Goal: Task Accomplishment & Management: Manage account settings

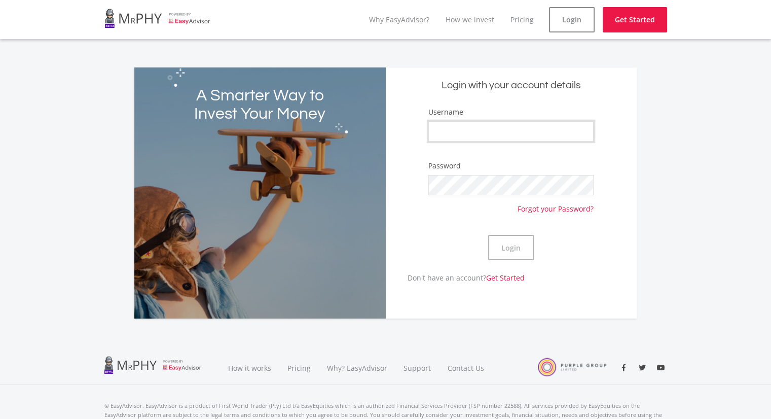
type input "neville1987"
drag, startPoint x: 0, startPoint y: 0, endPoint x: 515, endPoint y: 252, distance: 573.8
click at [515, 252] on button "Login" at bounding box center [511, 247] width 46 height 25
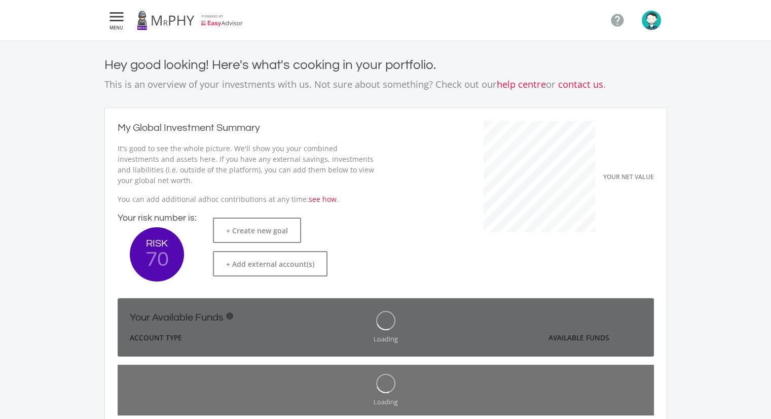
click at [120, 25] on span "MENU" at bounding box center [116, 27] width 18 height 5
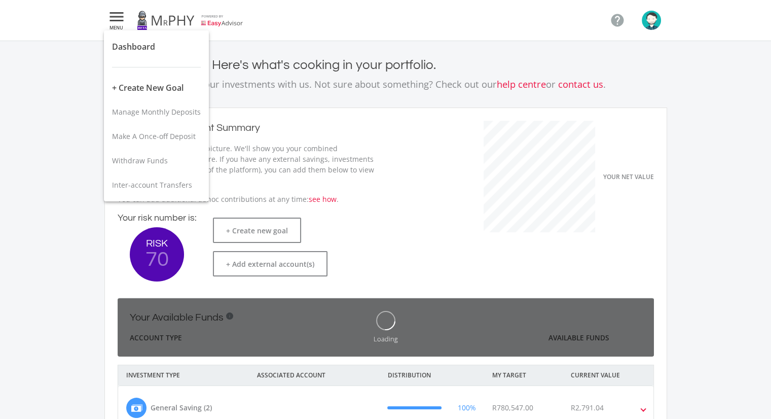
scroll to position [161, 278]
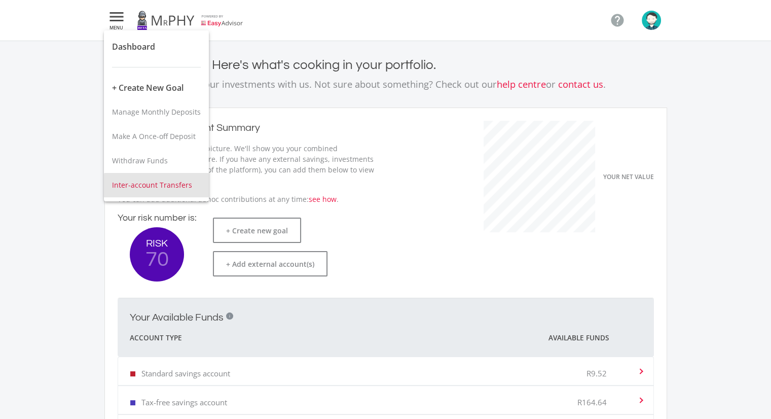
click at [162, 188] on span "Inter-account Transfers" at bounding box center [152, 185] width 80 height 10
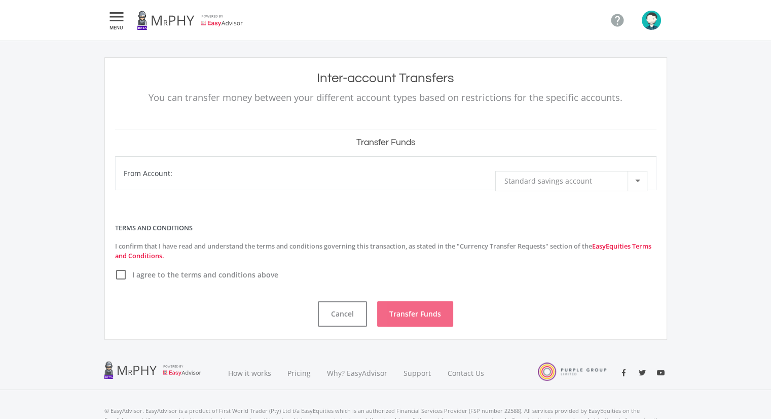
click at [126, 279] on label "I agree to the terms and conditions above" at bounding box center [196, 275] width 163 height 12
click at [120, 280] on input "I agree to the terms and conditions above" at bounding box center [120, 280] width 0 height 0
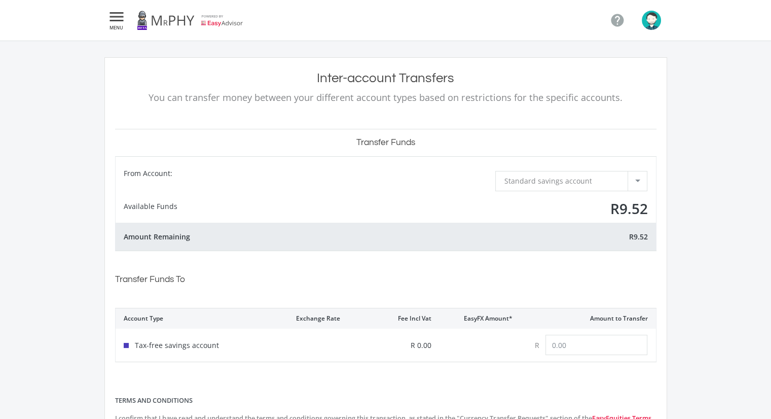
click at [531, 181] on span "Standard savings account" at bounding box center [548, 181] width 88 height 10
click at [237, 219] on div at bounding box center [385, 209] width 771 height 419
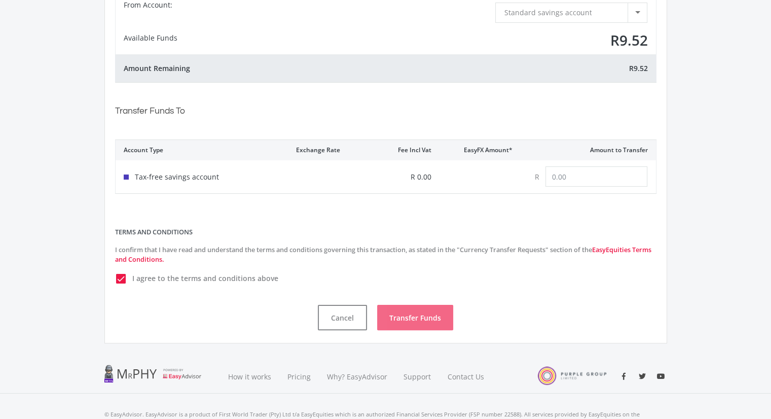
scroll to position [223, 0]
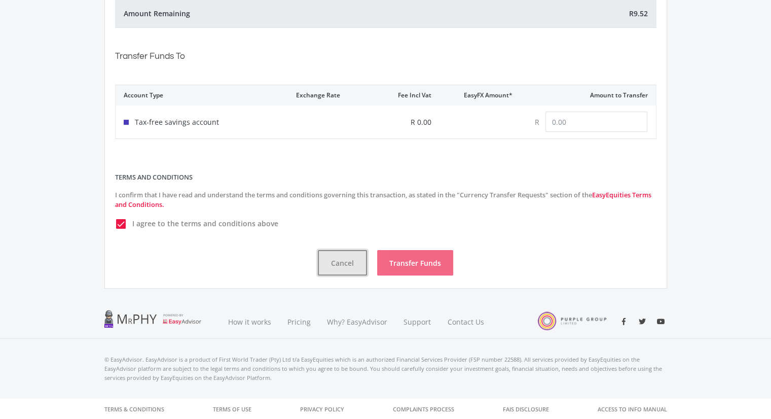
click at [335, 265] on button "Cancel" at bounding box center [342, 262] width 49 height 25
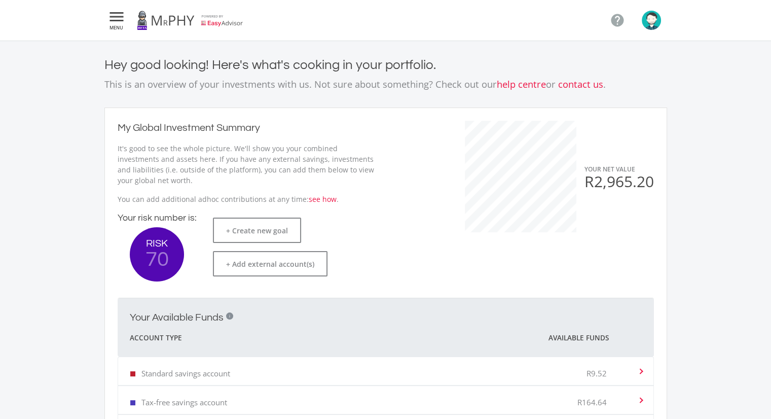
click at [118, 31] on nav " MENU " at bounding box center [385, 20] width 563 height 41
click at [116, 21] on icon "" at bounding box center [116, 17] width 18 height 12
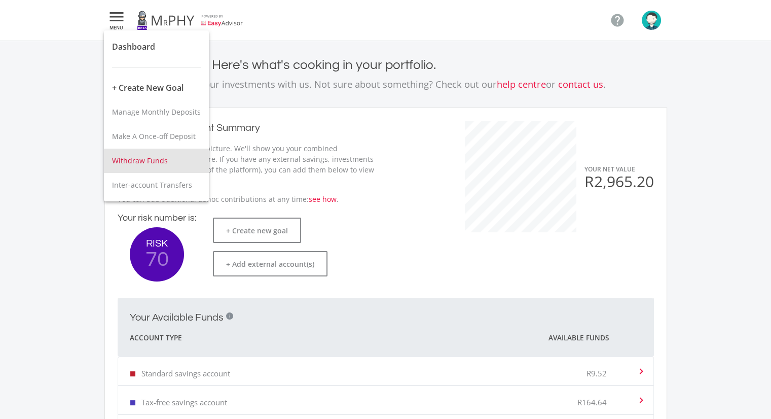
click at [157, 156] on span "Withdraw Funds" at bounding box center [140, 161] width 56 height 10
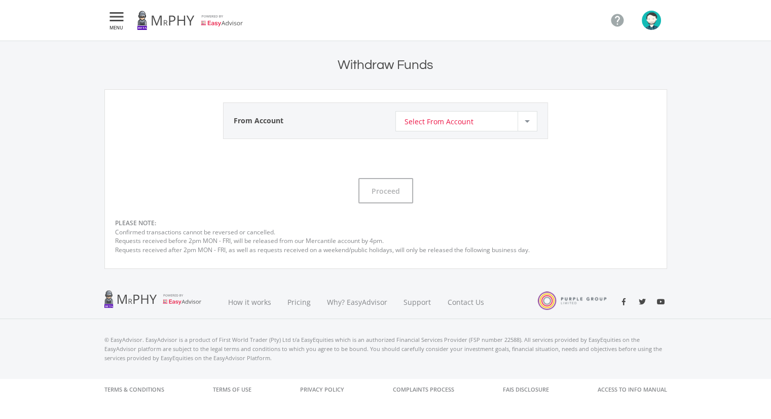
click at [500, 128] on div "Select From Account" at bounding box center [460, 121] width 113 height 19
click at [448, 135] on span "Tax-free savings account" at bounding box center [468, 132] width 129 height 14
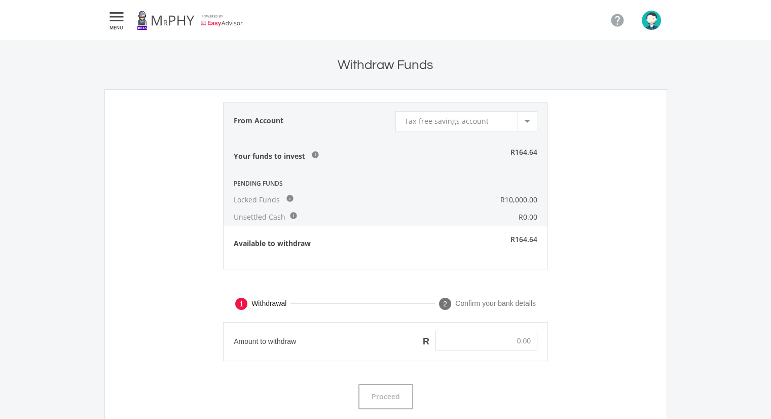
click at [446, 121] on span "Tax-free savings account" at bounding box center [446, 121] width 84 height 10
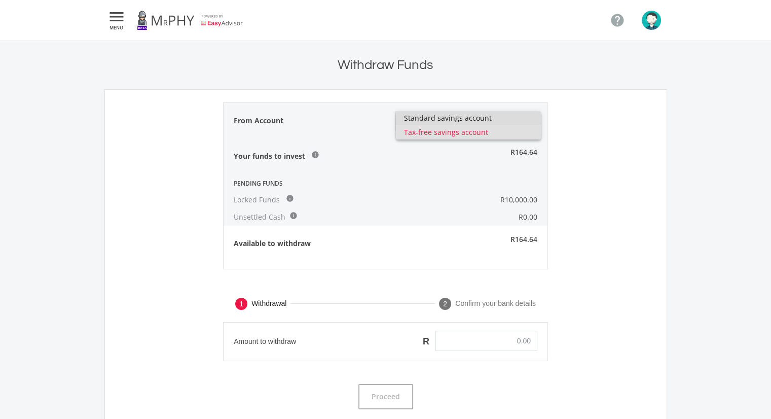
click at [445, 122] on span "Standard savings account" at bounding box center [468, 118] width 129 height 14
type input "0.00"
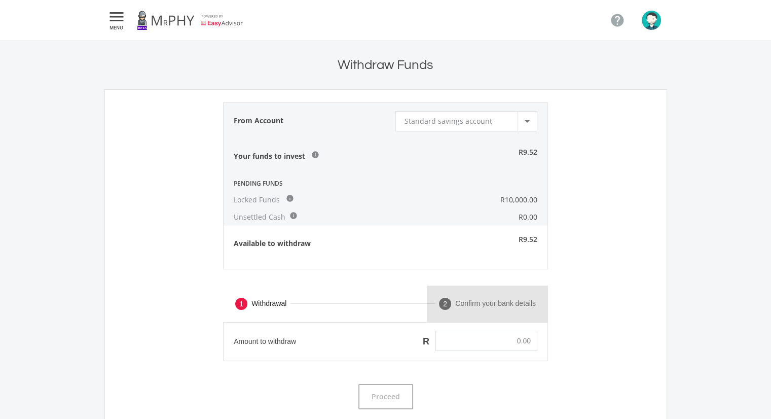
click at [438, 293] on mat-step-header "2 Confirm your bank details" at bounding box center [487, 303] width 121 height 36
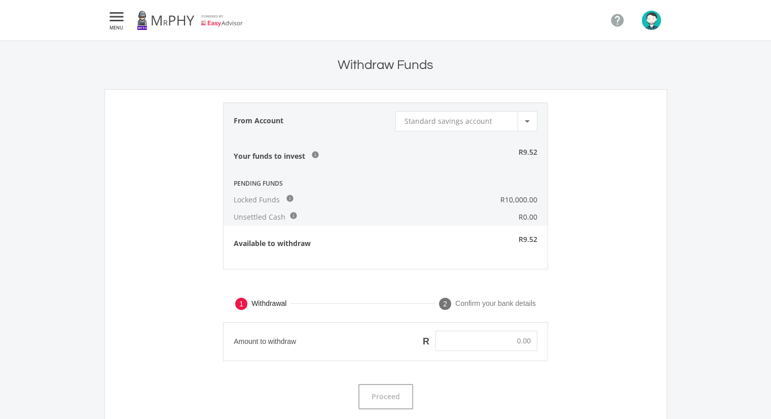
click at [114, 21] on icon "" at bounding box center [116, 17] width 18 height 12
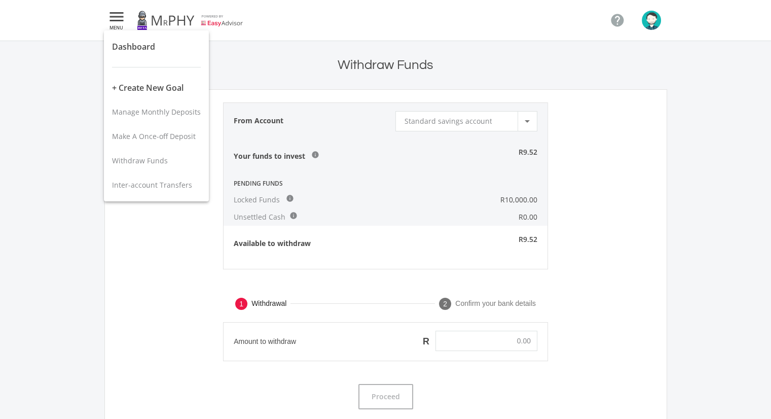
click at [657, 24] on div at bounding box center [385, 209] width 771 height 419
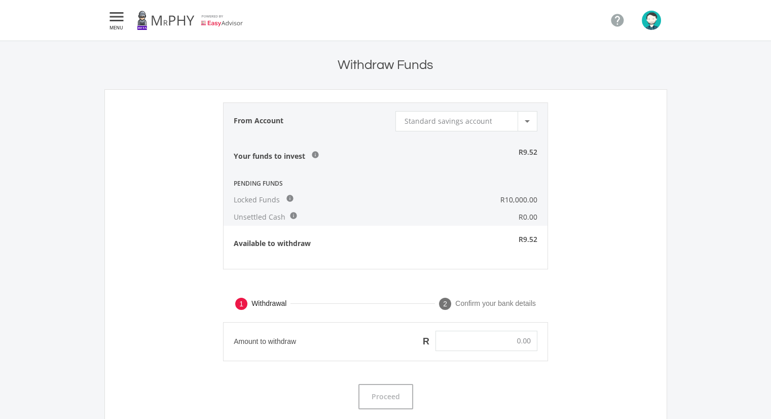
click at [650, 23] on img "button" at bounding box center [651, 20] width 19 height 19
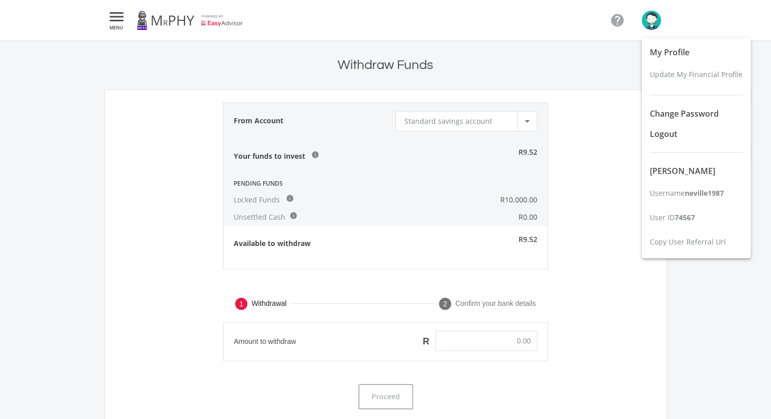
click at [119, 14] on div at bounding box center [385, 209] width 771 height 419
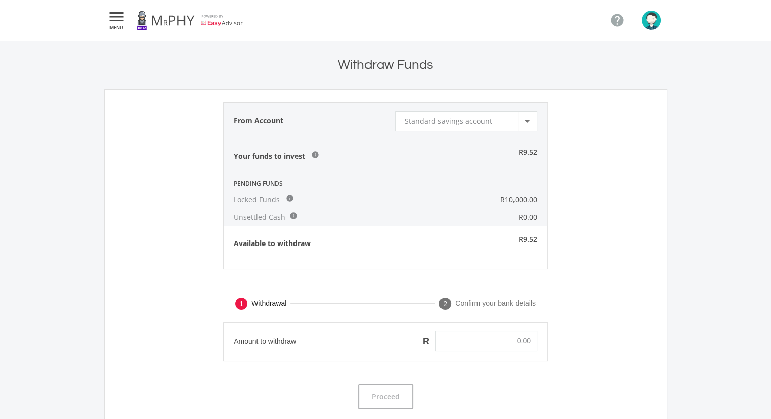
click at [119, 23] on icon "" at bounding box center [116, 17] width 18 height 12
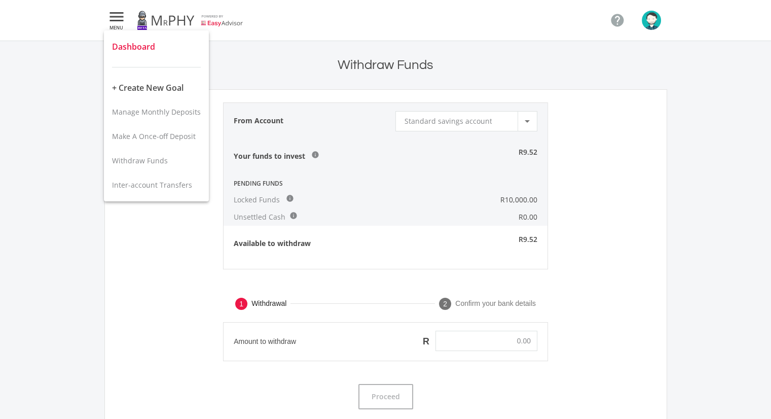
click at [137, 49] on span "Dashboard" at bounding box center [133, 46] width 43 height 11
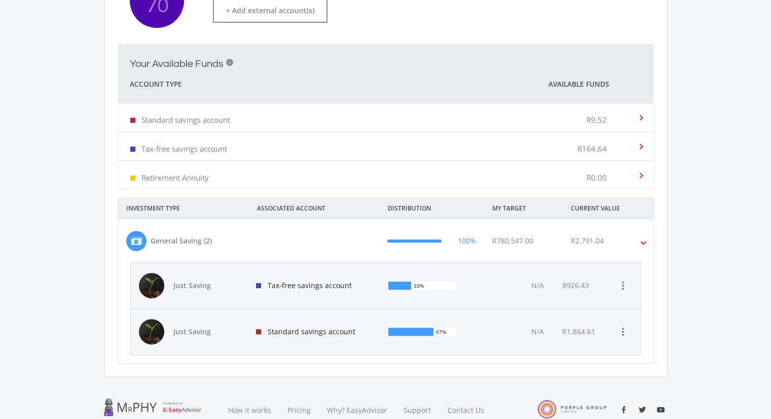
scroll to position [304, 0]
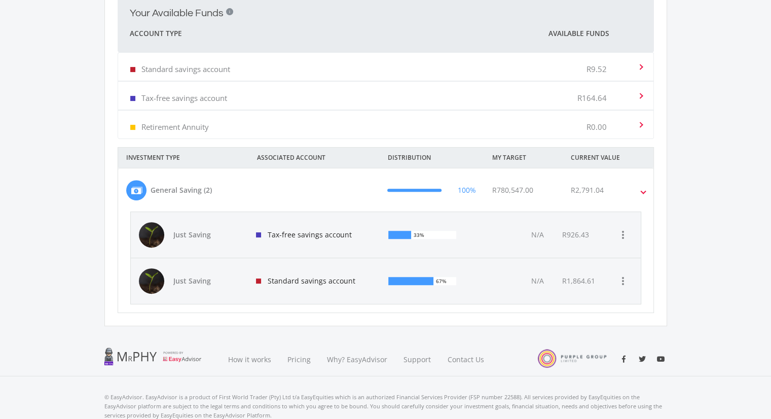
click at [603, 101] on p "R164.64" at bounding box center [591, 98] width 29 height 10
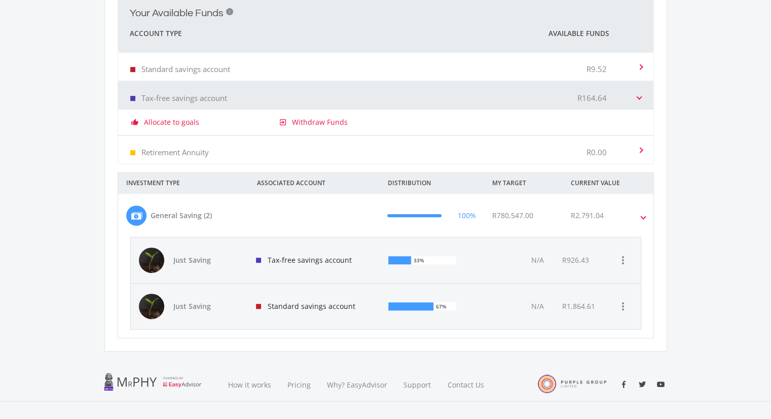
click at [175, 121] on link "Allocate to goals" at bounding box center [171, 122] width 55 height 10
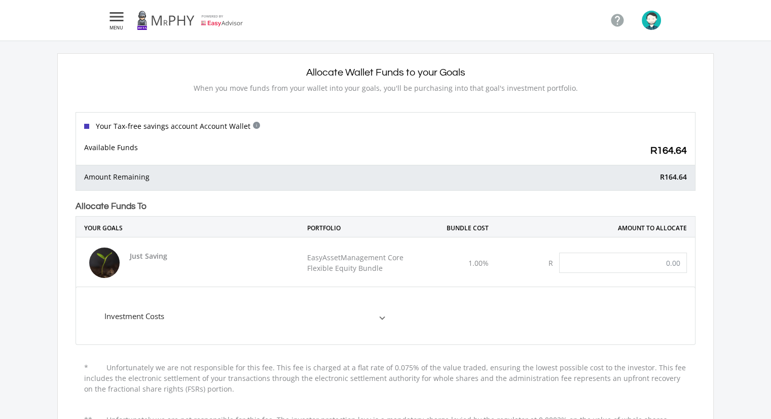
click at [109, 19] on icon "" at bounding box center [116, 17] width 18 height 12
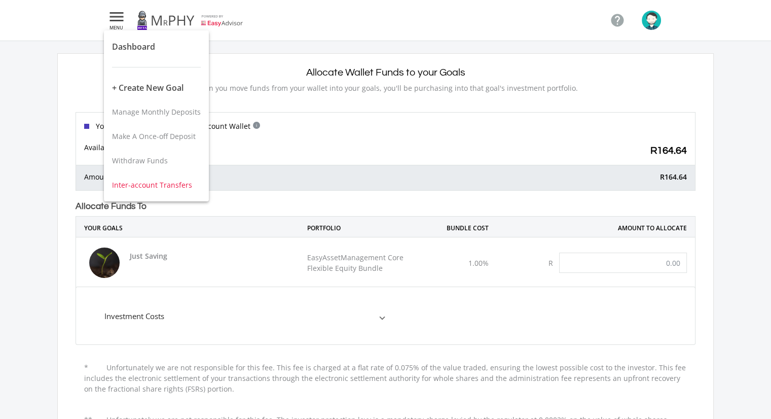
click at [166, 183] on span "Inter-account Transfers" at bounding box center [152, 185] width 80 height 10
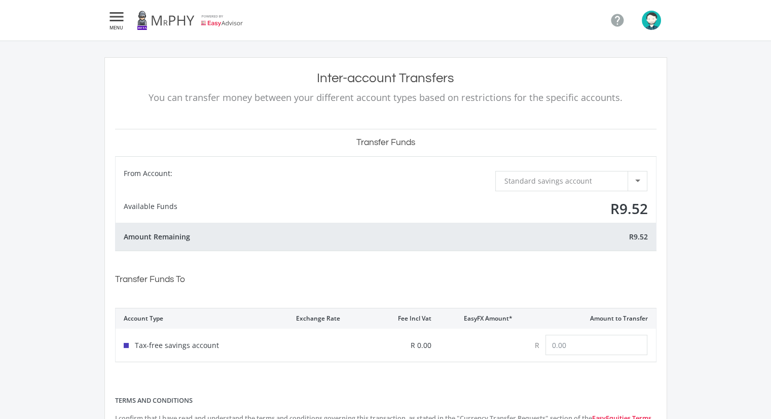
click at [643, 20] on img "button" at bounding box center [651, 20] width 19 height 19
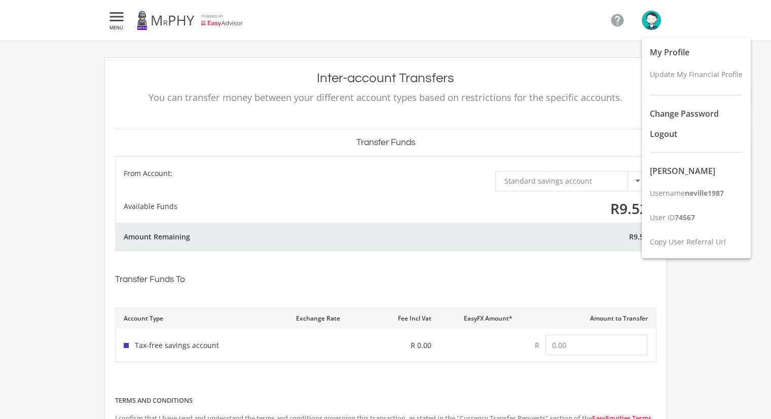
click at [652, 21] on div at bounding box center [385, 209] width 771 height 419
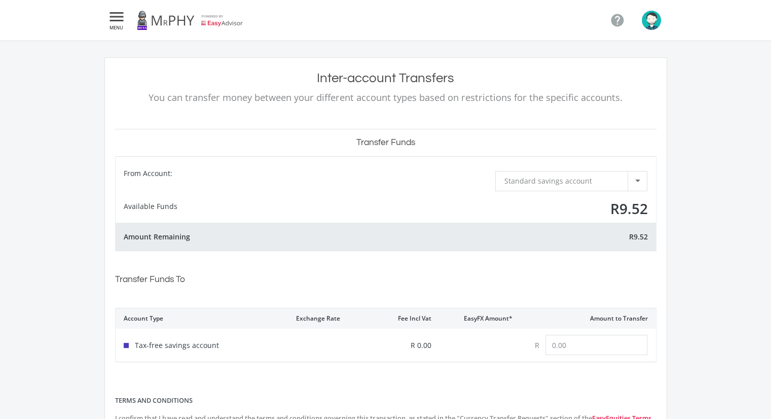
click at [111, 22] on icon "" at bounding box center [116, 17] width 18 height 12
